Goal: Find specific page/section: Find specific page/section

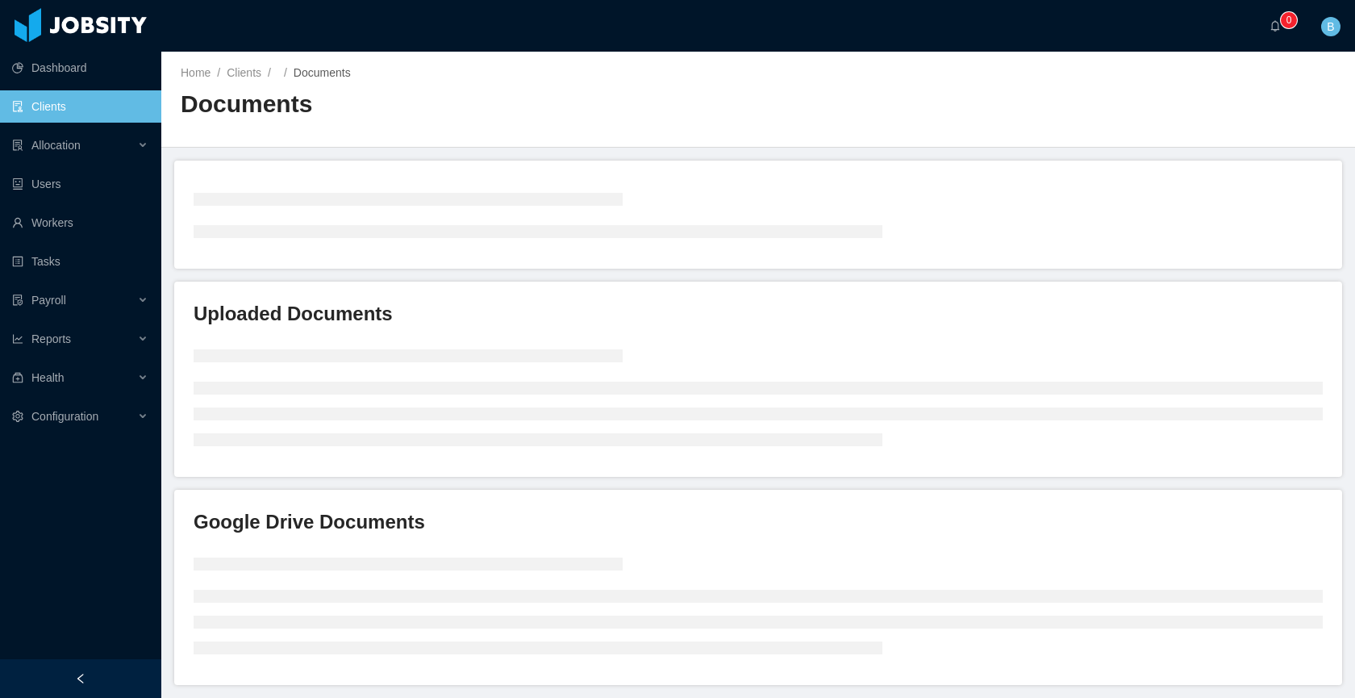
click at [50, 106] on link "Clients" at bounding box center [80, 106] width 136 height 32
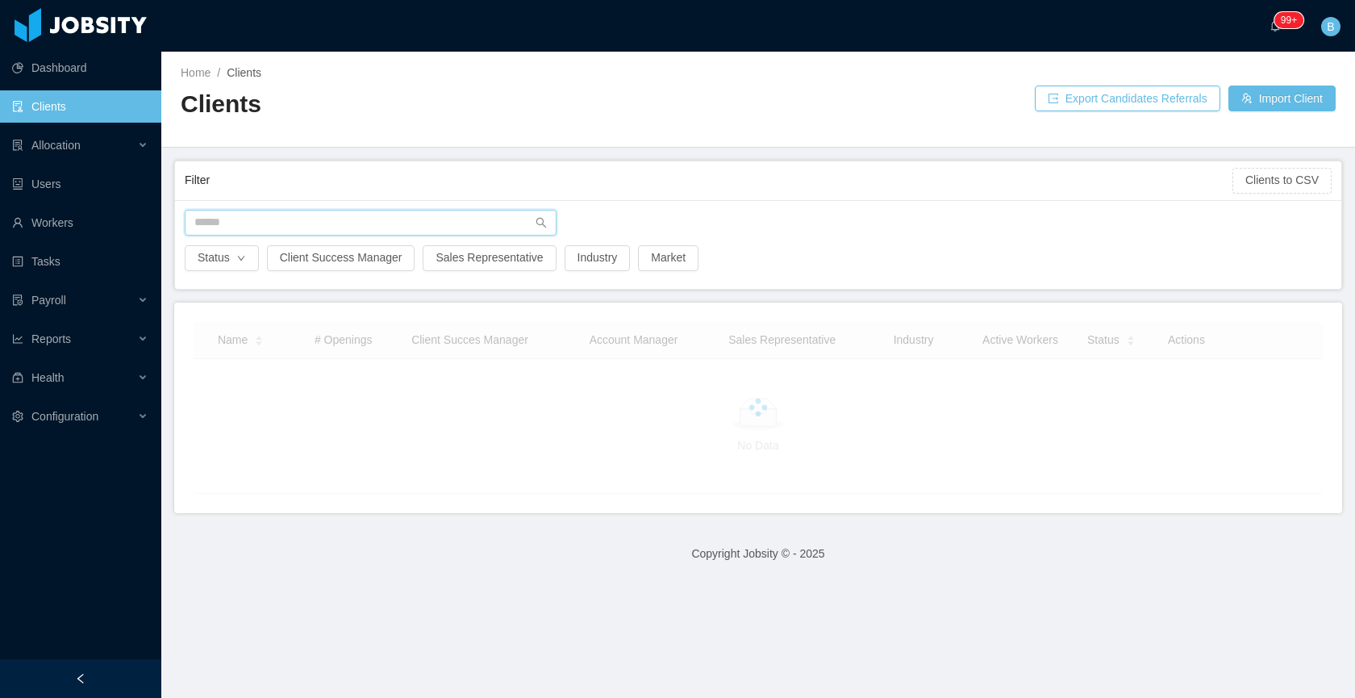
click at [377, 219] on input "text" at bounding box center [371, 223] width 372 height 26
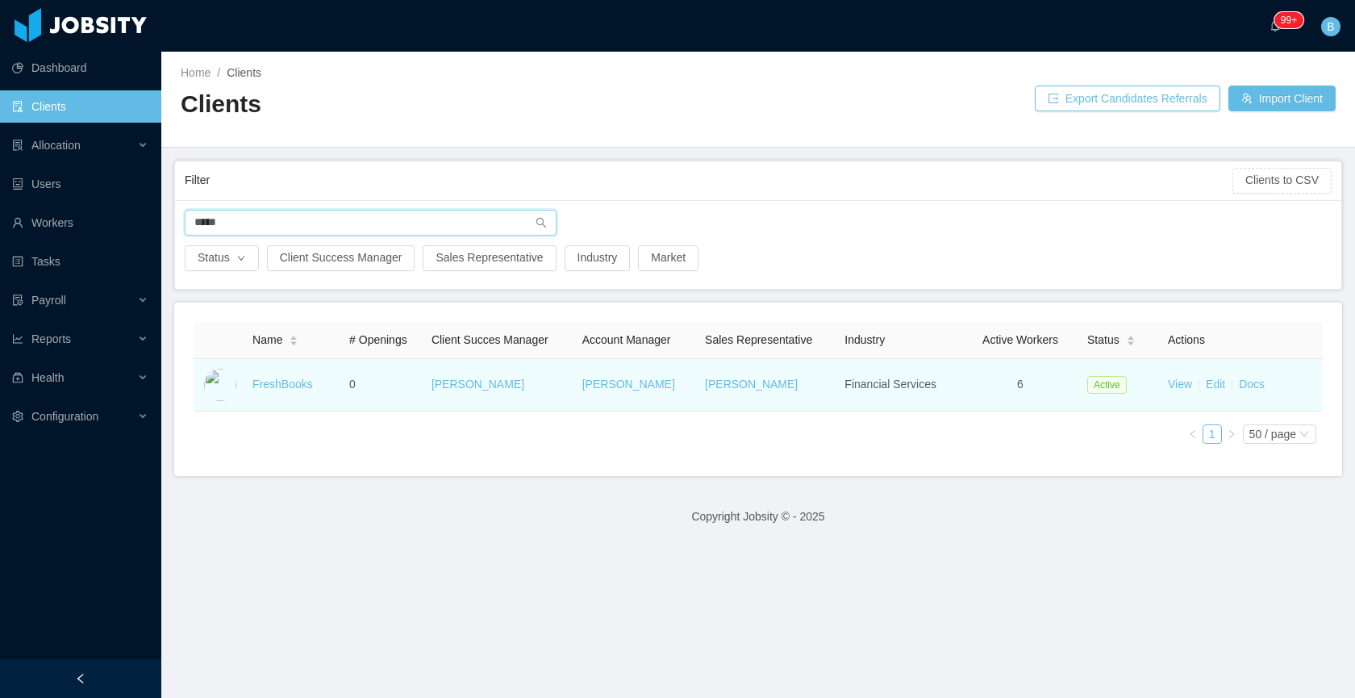
type input "*****"
click at [1242, 381] on link "Docs" at bounding box center [1252, 384] width 26 height 13
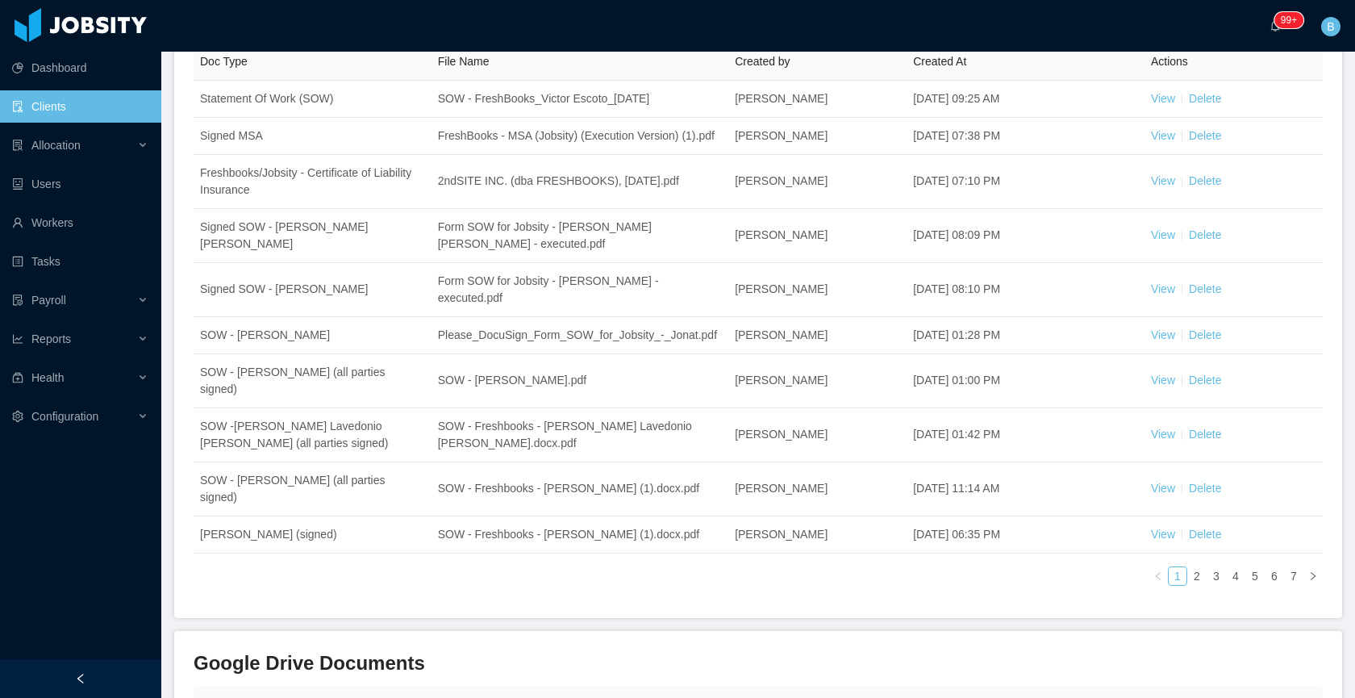
scroll to position [207, 0]
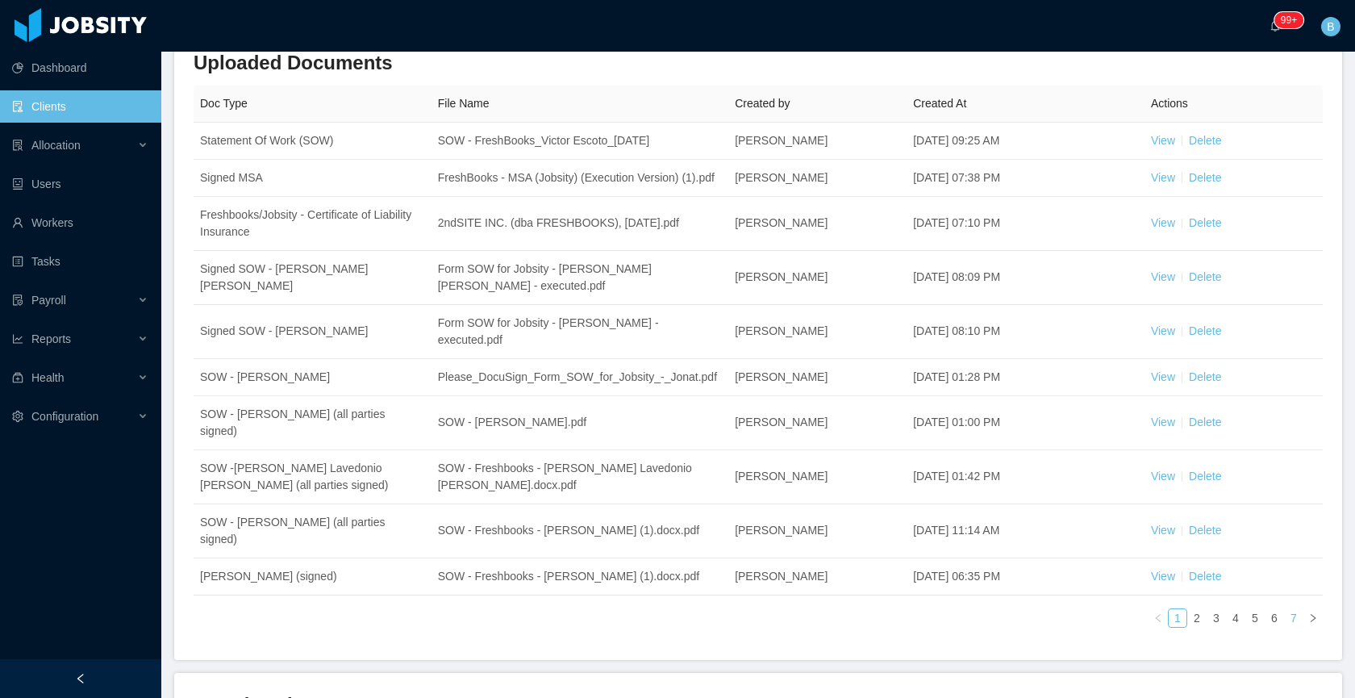
click at [1285, 620] on link "7" at bounding box center [1294, 618] width 18 height 18
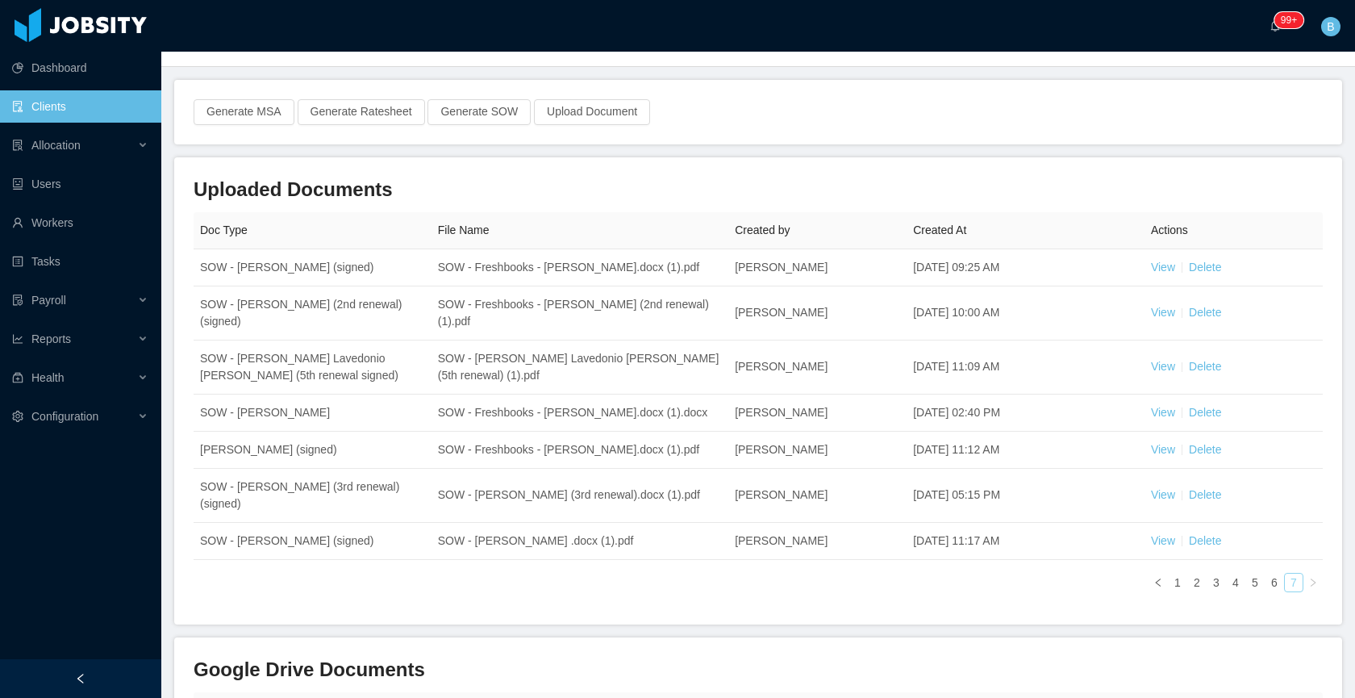
scroll to position [89, 0]
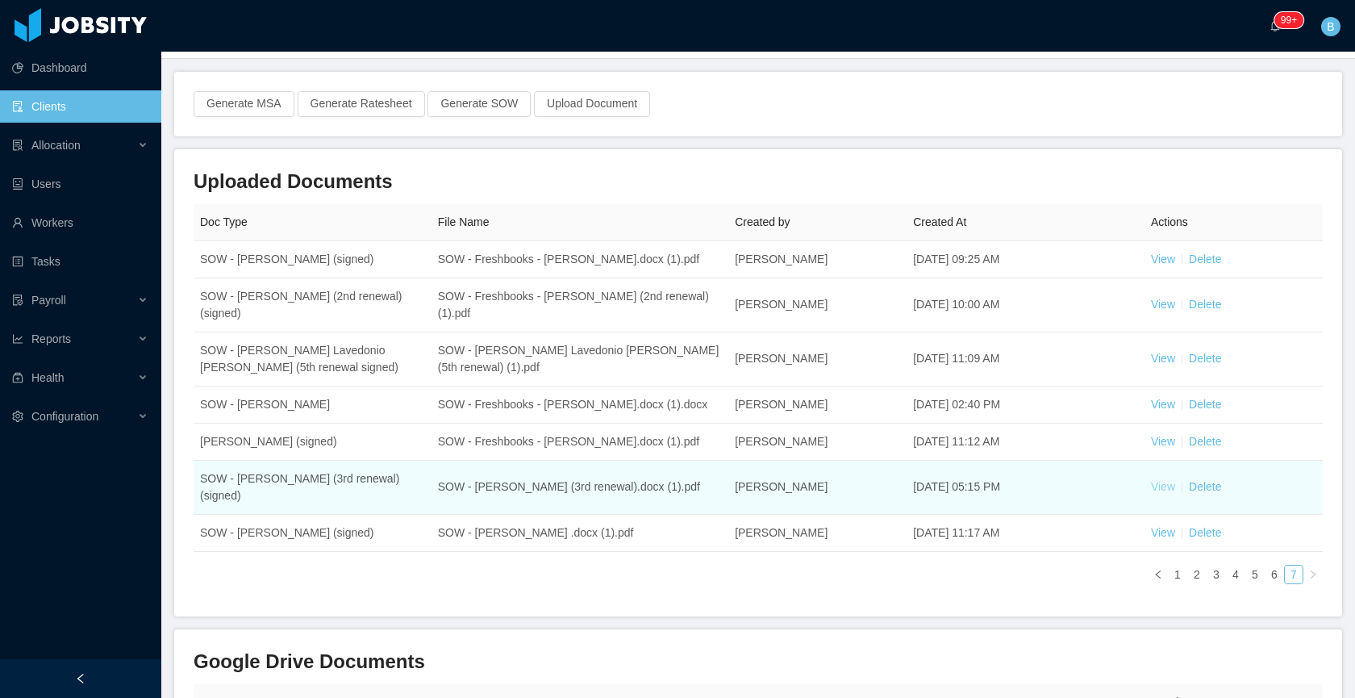
click at [1154, 484] on link "View" at bounding box center [1163, 486] width 24 height 13
click at [1151, 486] on link "View" at bounding box center [1163, 486] width 24 height 13
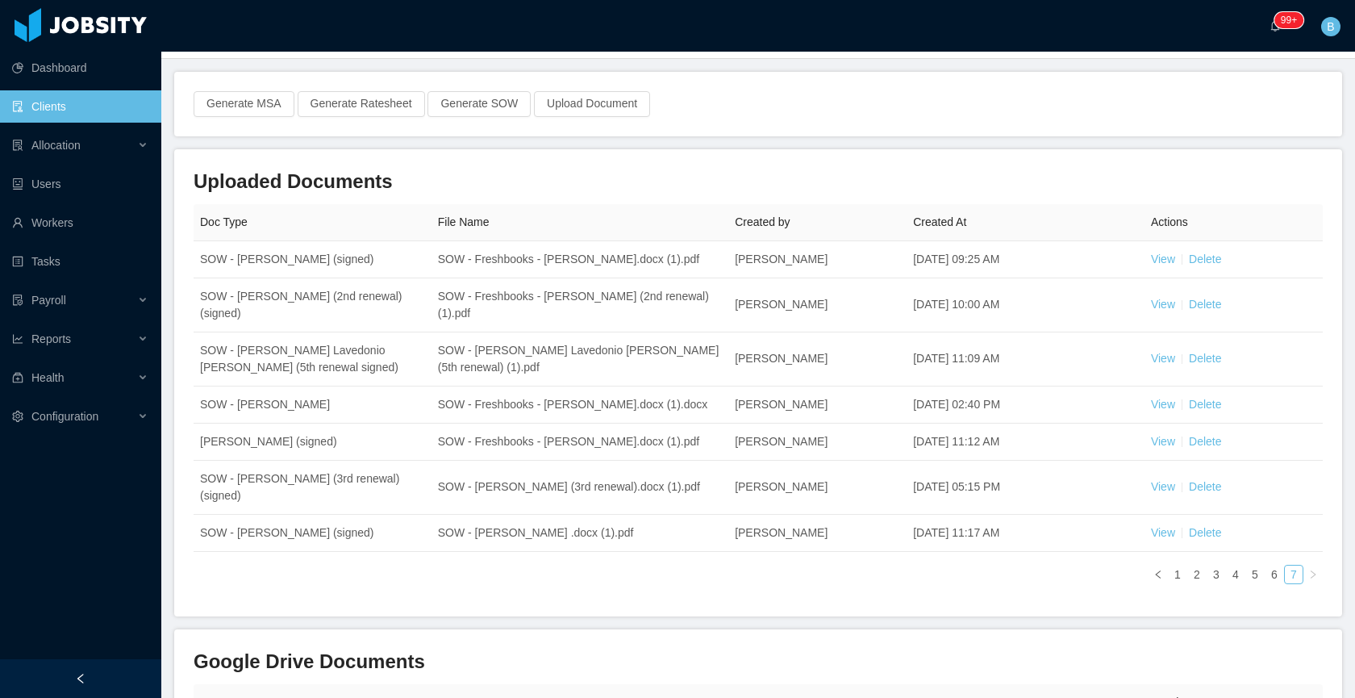
click at [830, 612] on div "Uploaded Documents Doc Type File Name Created by Created At Actions SOW - Luis …" at bounding box center [758, 382] width 1168 height 467
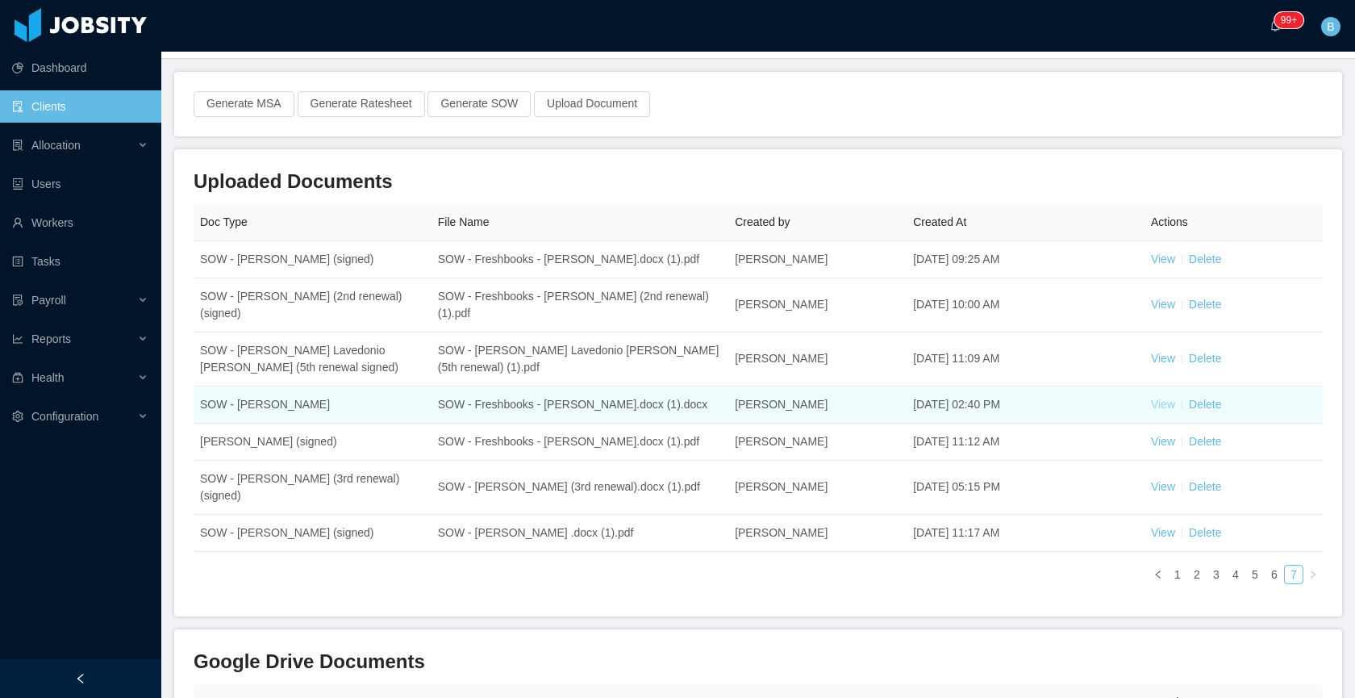
click at [1162, 400] on link "View" at bounding box center [1163, 404] width 24 height 13
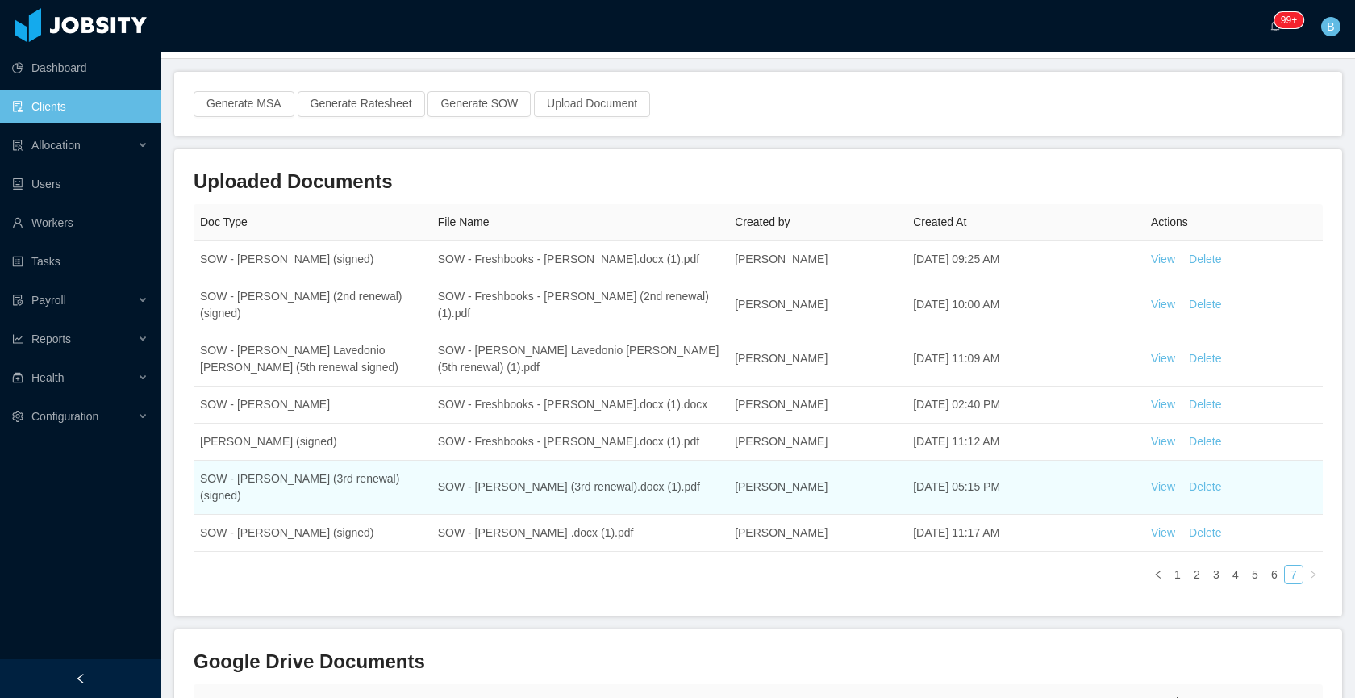
drag, startPoint x: 301, startPoint y: 420, endPoint x: 299, endPoint y: 511, distance: 91.2
click at [299, 488] on tbody "SOW - Luis Capellan (signed) SOW - Freshbooks - Luis Capellan.docx (1).pdf Beat…" at bounding box center [759, 396] width 1130 height 311
click at [281, 515] on td "SOW - Santiago Cartagena (signed)" at bounding box center [313, 533] width 238 height 37
drag, startPoint x: 270, startPoint y: 498, endPoint x: 201, endPoint y: 482, distance: 71.2
click at [201, 482] on td "SOW - Thiago Oliveira (3rd renewal)(signed)" at bounding box center [313, 488] width 238 height 54
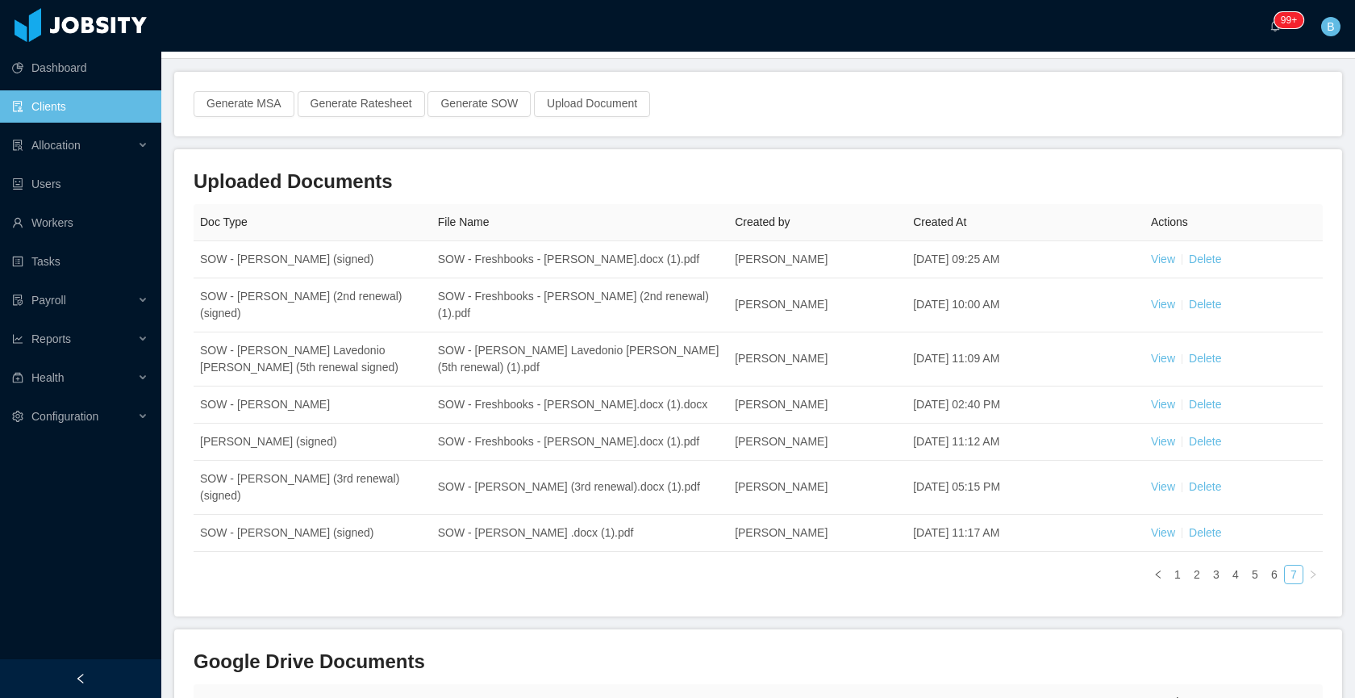
copy td "SOW - Thiago Oliveira (3rd renewal)(signed)"
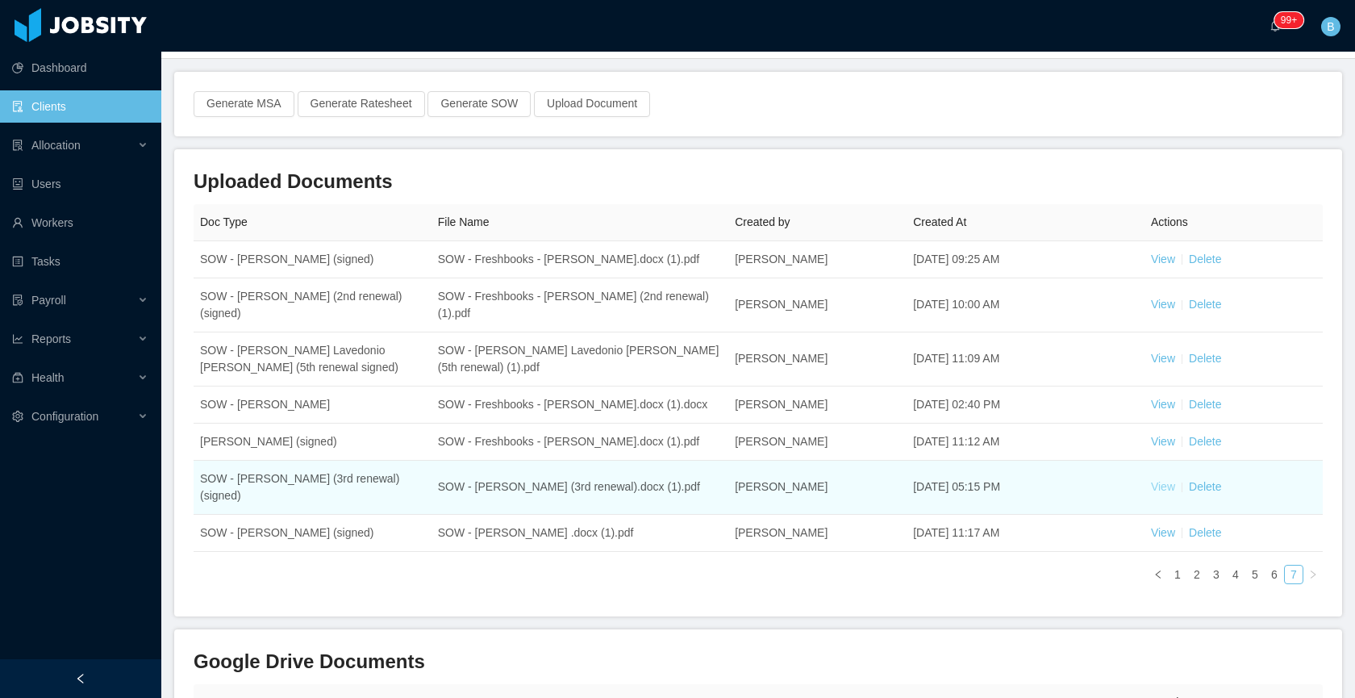
click at [1151, 482] on link "View" at bounding box center [1163, 486] width 24 height 13
